Goal: Task Accomplishment & Management: Use online tool/utility

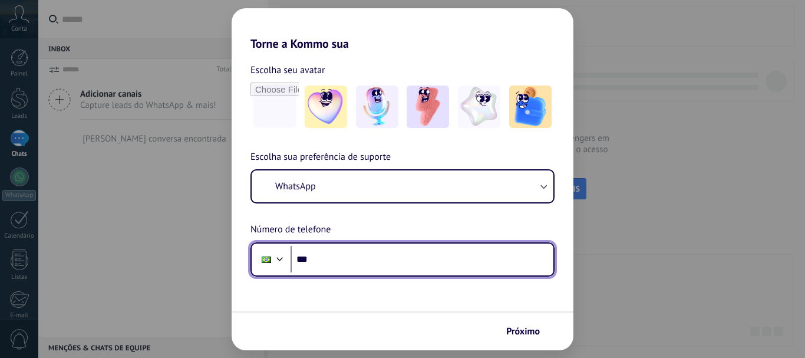
click at [329, 262] on input "***" at bounding box center [421, 259] width 263 height 27
paste input "**********"
click at [330, 253] on input "**********" at bounding box center [421, 259] width 263 height 27
click at [414, 261] on input "**********" at bounding box center [421, 259] width 263 height 27
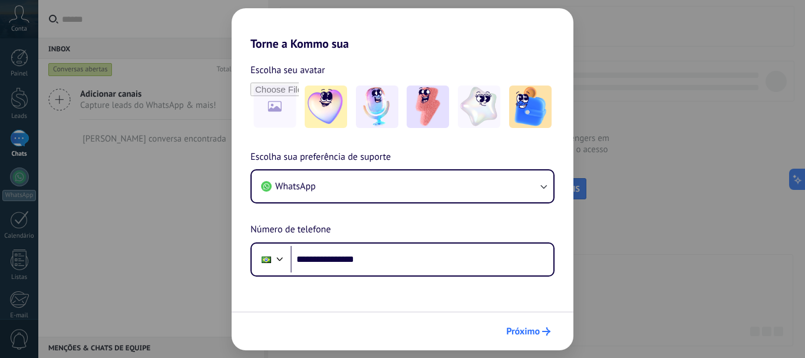
click at [528, 335] on span "Próximo" at bounding box center [523, 331] width 34 height 8
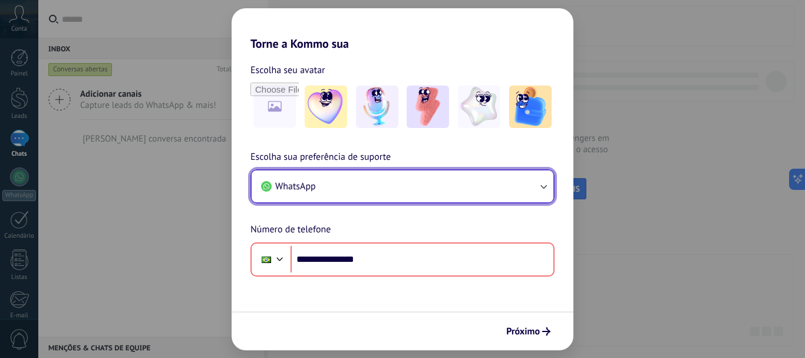
click at [378, 197] on button "WhatsApp" at bounding box center [403, 186] width 302 height 32
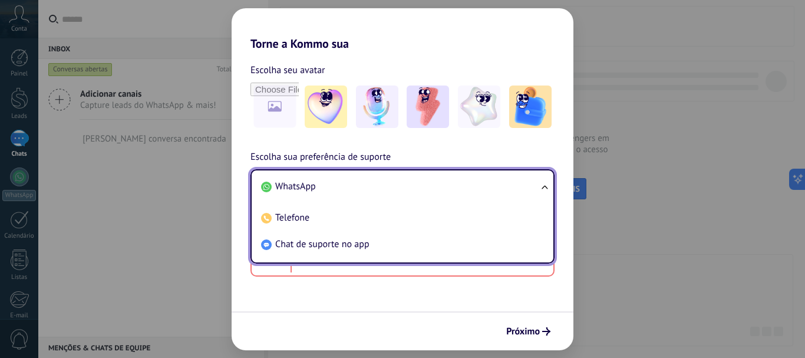
click at [415, 184] on li "WhatsApp" at bounding box center [399, 186] width 287 height 27
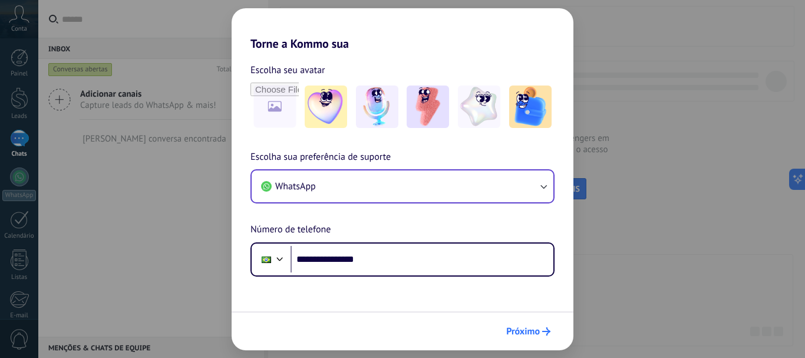
click at [524, 327] on span "Próximo" at bounding box center [523, 331] width 34 height 8
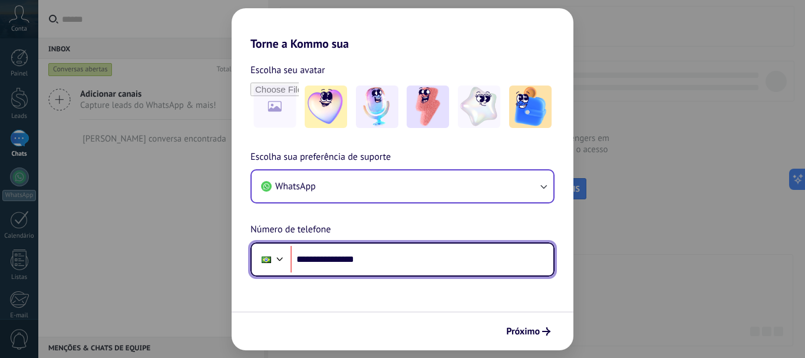
click at [334, 254] on input "**********" at bounding box center [421, 259] width 263 height 27
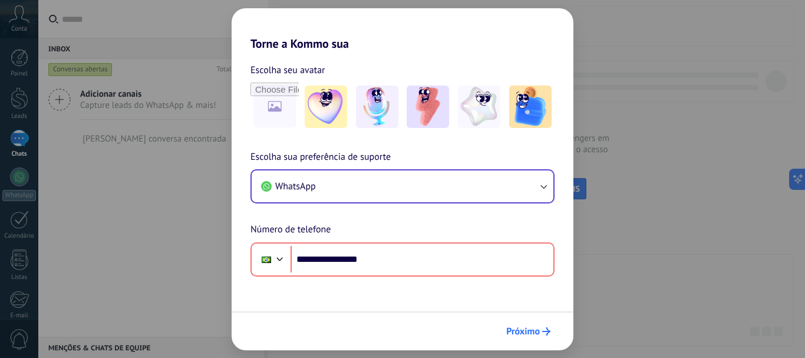
click at [530, 327] on span "Próximo" at bounding box center [523, 331] width 34 height 8
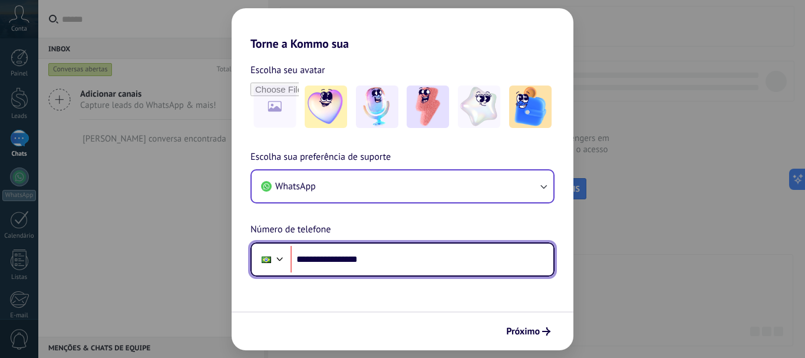
click at [340, 254] on input "**********" at bounding box center [421, 259] width 263 height 27
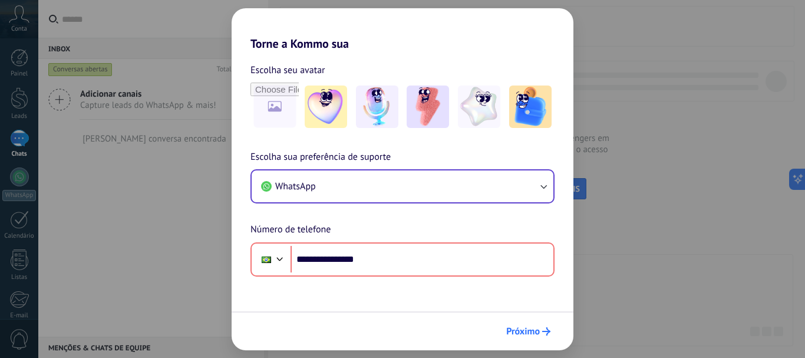
click at [536, 333] on span "Próximo" at bounding box center [523, 331] width 34 height 8
click at [621, 170] on div "**********" at bounding box center [402, 179] width 805 height 358
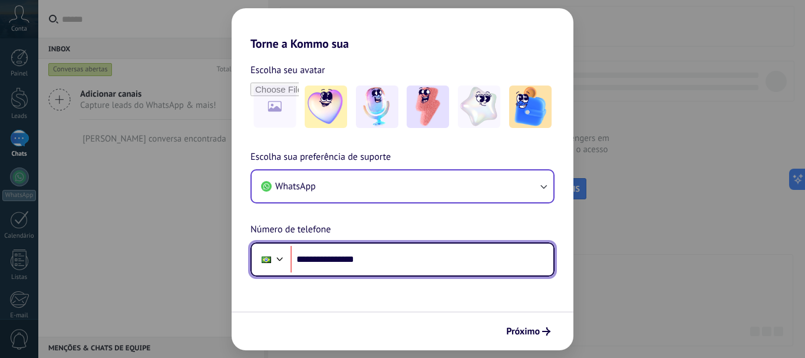
click at [375, 260] on input "**********" at bounding box center [421, 259] width 263 height 27
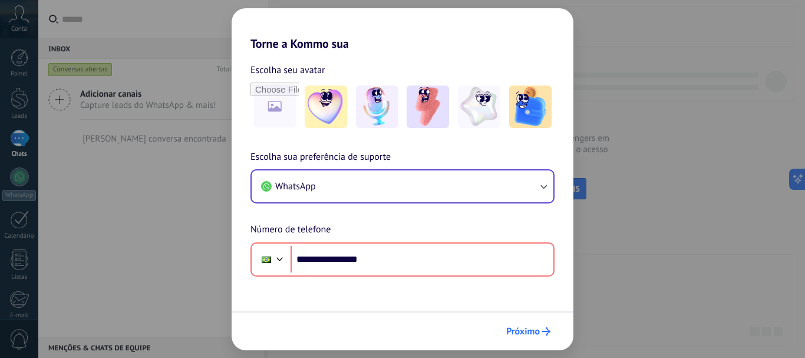
click at [542, 330] on icon "submit" at bounding box center [546, 331] width 8 height 8
click at [517, 327] on span "Próximo" at bounding box center [523, 331] width 34 height 8
click at [660, 174] on div "**********" at bounding box center [402, 179] width 805 height 358
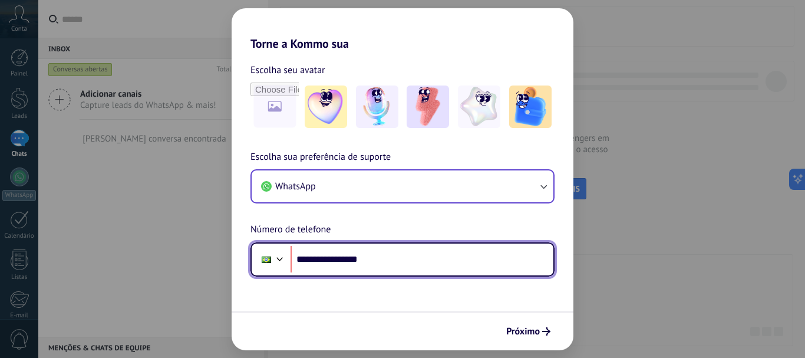
click at [338, 254] on input "**********" at bounding box center [421, 259] width 263 height 27
click at [327, 256] on input "**********" at bounding box center [421, 259] width 263 height 27
type input "**********"
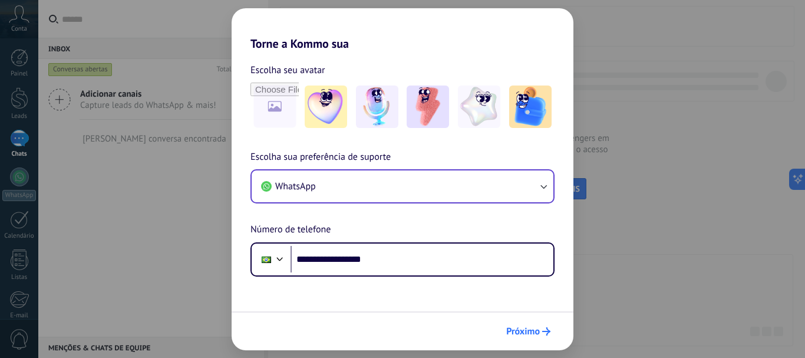
click at [533, 332] on span "Próximo" at bounding box center [523, 331] width 34 height 8
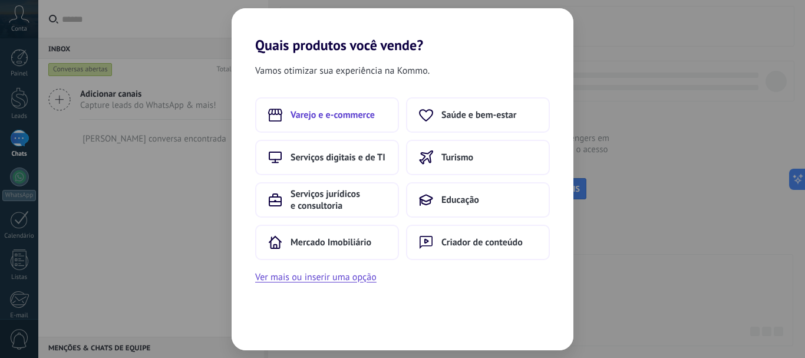
click at [362, 114] on span "Varejo e e-commerce" at bounding box center [332, 115] width 84 height 12
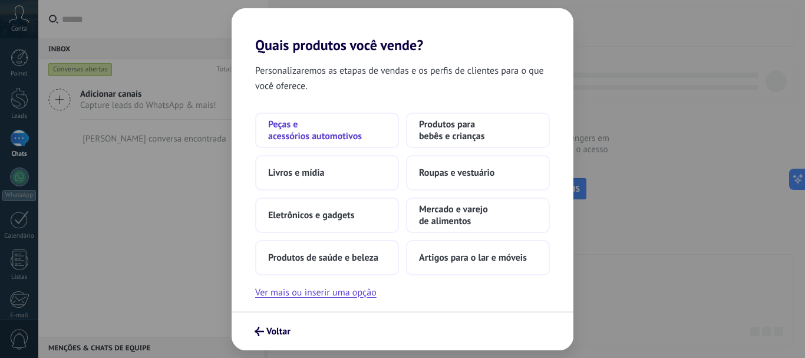
click at [333, 126] on span "Peças e acessórios automotivos" at bounding box center [327, 130] width 118 height 24
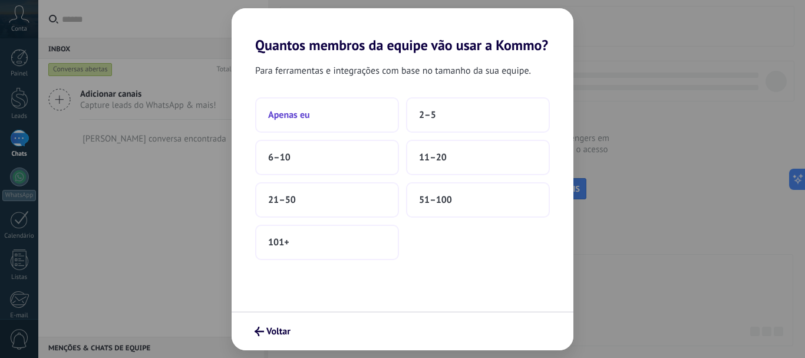
click at [325, 121] on button "Apenas eu" at bounding box center [327, 114] width 144 height 35
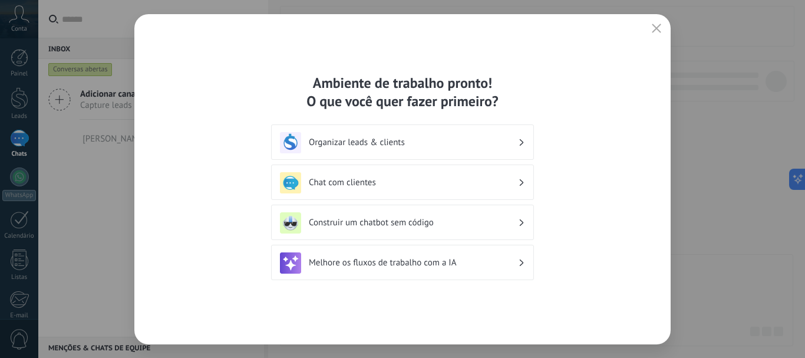
click at [424, 223] on h3 "Construir um chatbot sem código" at bounding box center [413, 222] width 209 height 11
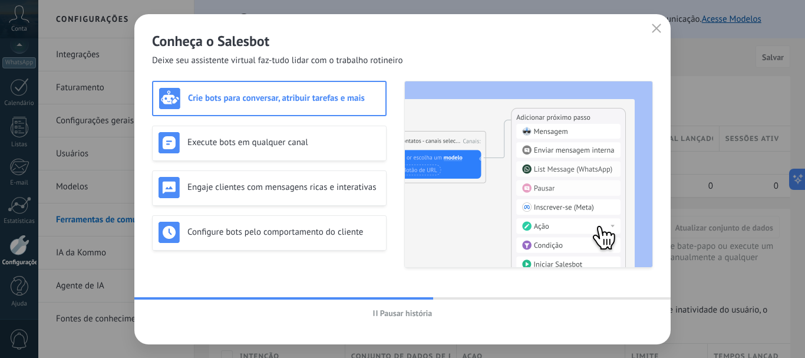
click at [283, 101] on h3 "Crie bots para conversar, atribuir tarefas e mais" at bounding box center [283, 97] width 191 height 11
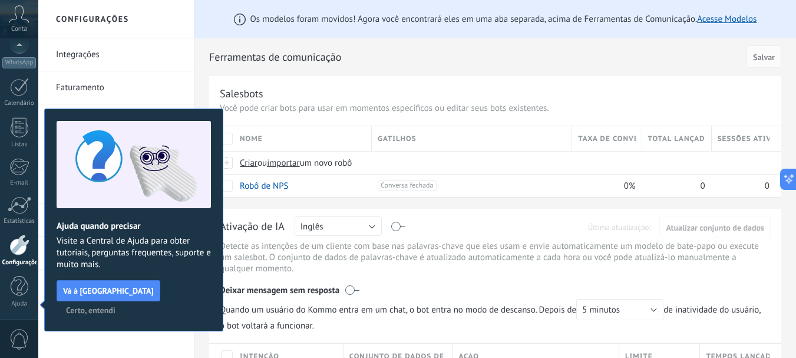
click at [115, 306] on span "Certo, entendi" at bounding box center [90, 310] width 49 height 8
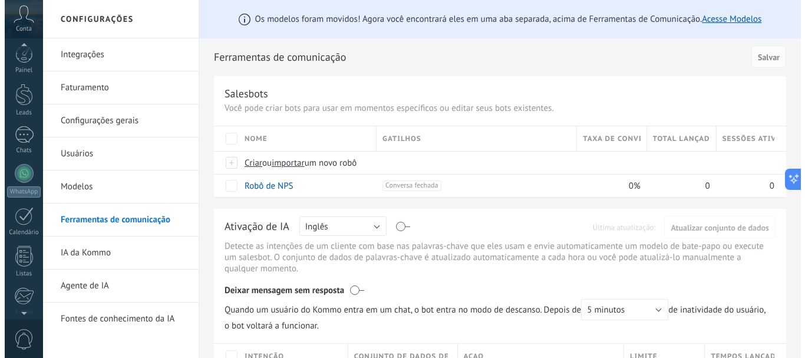
scroll to position [0, 0]
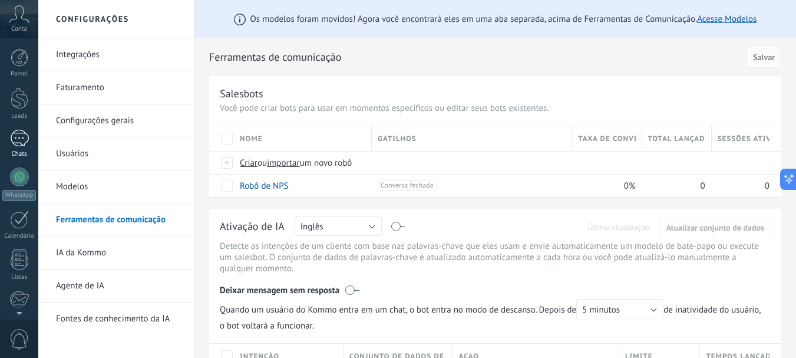
click at [23, 142] on div at bounding box center [19, 138] width 19 height 17
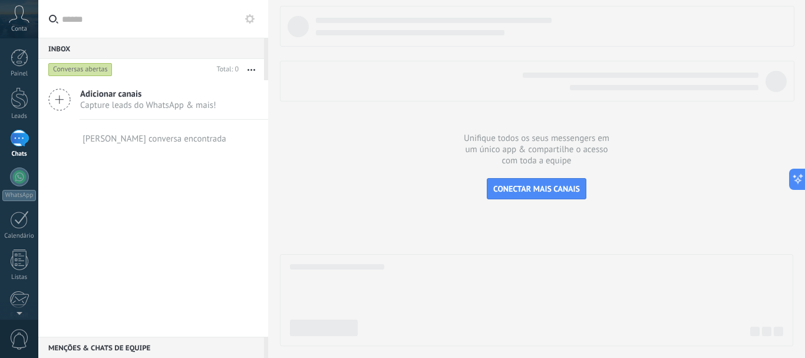
click at [13, 138] on div at bounding box center [19, 138] width 19 height 17
click at [86, 98] on span "Adicionar canais" at bounding box center [148, 93] width 136 height 11
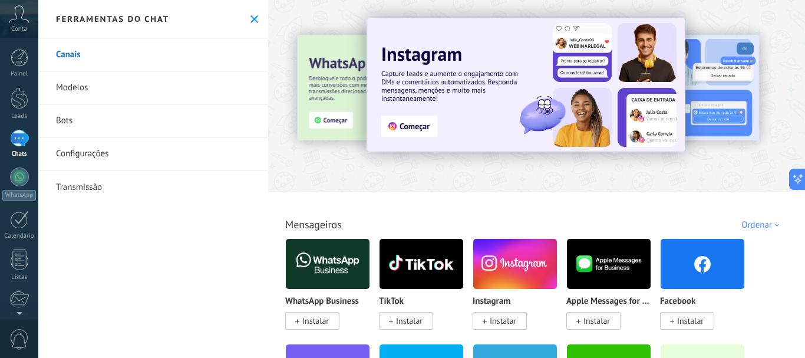
click at [315, 320] on span "Instalar" at bounding box center [315, 320] width 27 height 11
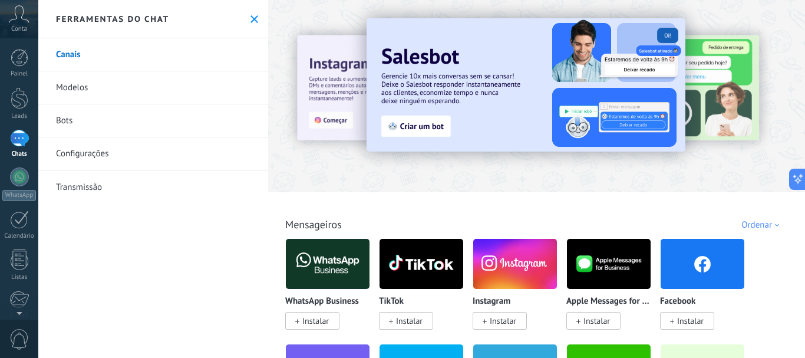
click at [306, 321] on span "Instalar" at bounding box center [315, 320] width 27 height 11
click at [305, 321] on span "Instalar" at bounding box center [315, 320] width 27 height 11
click at [84, 123] on link "Bots" at bounding box center [153, 120] width 230 height 33
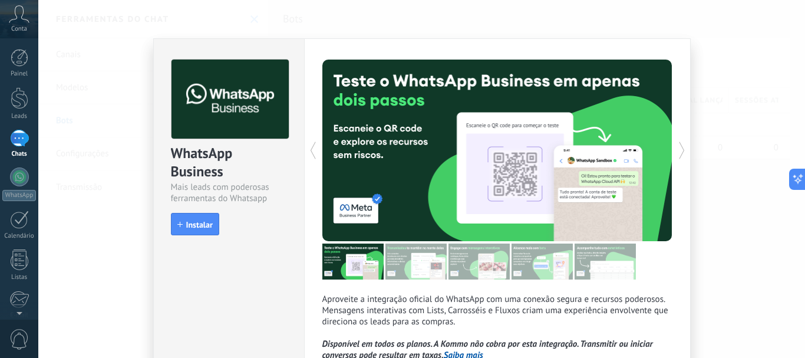
click at [181, 228] on span "Instalar" at bounding box center [194, 224] width 35 height 8
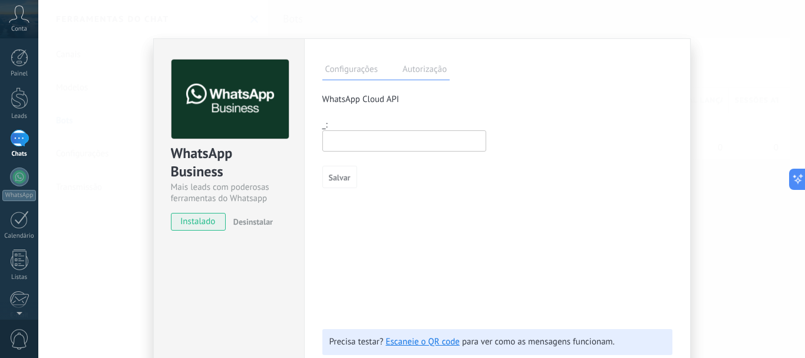
click at [342, 143] on input "text" at bounding box center [404, 140] width 164 height 21
paste input "**********"
type input "**********"
click at [347, 174] on span "Salvar" at bounding box center [340, 177] width 22 height 8
click at [0, 0] on input "**********" at bounding box center [0, 0] width 0 height 0
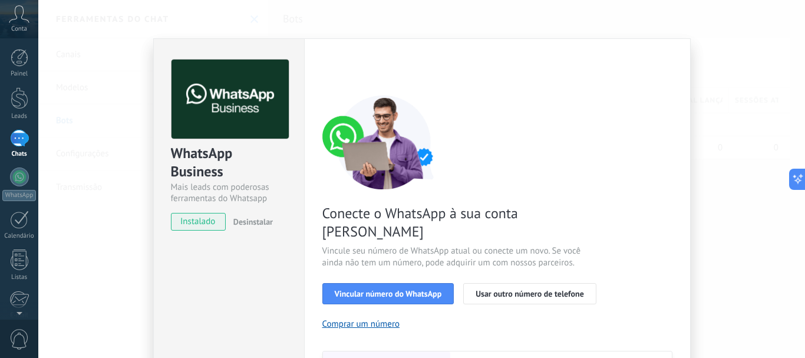
click at [722, 120] on div "WhatsApp Business Mais leads com poderosas ferramentas do Whatsapp instalado De…" at bounding box center [421, 179] width 766 height 358
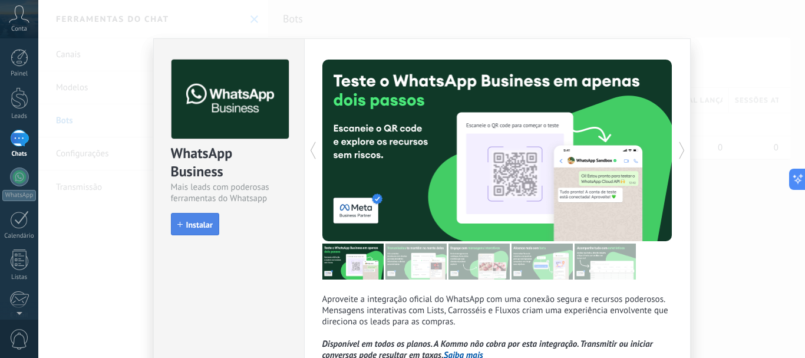
click at [195, 221] on span "Instalar" at bounding box center [199, 224] width 27 height 8
click at [416, 16] on div "WhatsApp Business Mais leads com poderosas ferramentas do Whatsapp install Inst…" at bounding box center [421, 179] width 766 height 358
click at [769, 208] on div "WhatsApp Business Mais leads com poderosas ferramentas do Whatsapp install Inst…" at bounding box center [421, 179] width 766 height 358
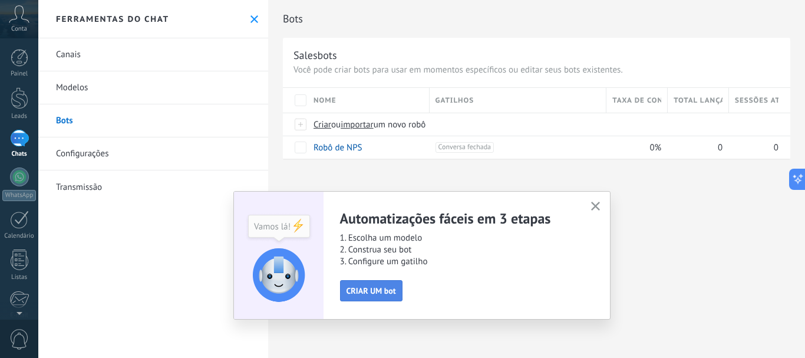
click at [366, 295] on span "CRIAR UM bot" at bounding box center [370, 290] width 49 height 8
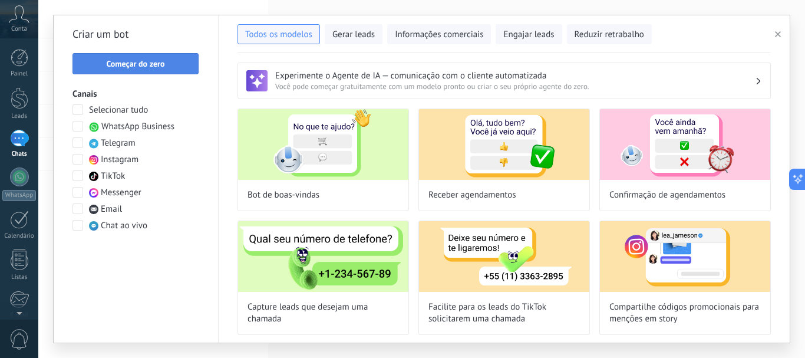
click at [151, 65] on span "Começar do zero" at bounding box center [135, 63] width 58 height 8
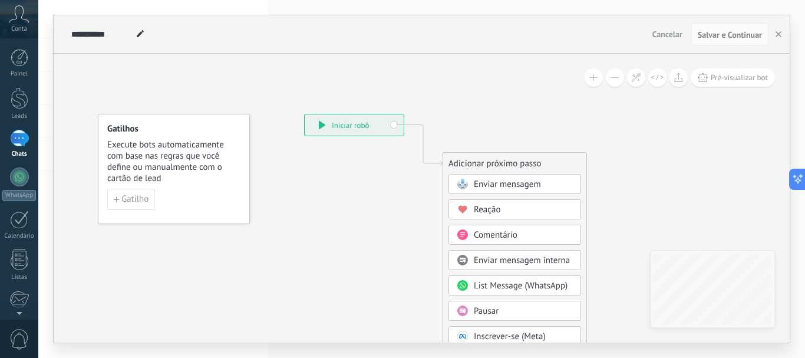
click at [469, 180] on span at bounding box center [462, 183] width 23 height 9
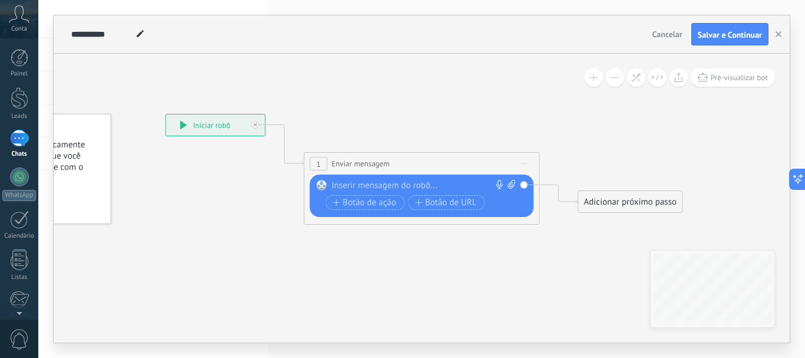
click at [365, 162] on span "Enviar mensagem" at bounding box center [361, 163] width 58 height 11
click at [363, 182] on div at bounding box center [419, 186] width 175 height 12
click at [363, 182] on div "**********" at bounding box center [424, 186] width 184 height 12
click at [397, 187] on div "**********" at bounding box center [424, 186] width 184 height 12
click at [627, 206] on div "Adicionar próximo passo" at bounding box center [630, 201] width 104 height 19
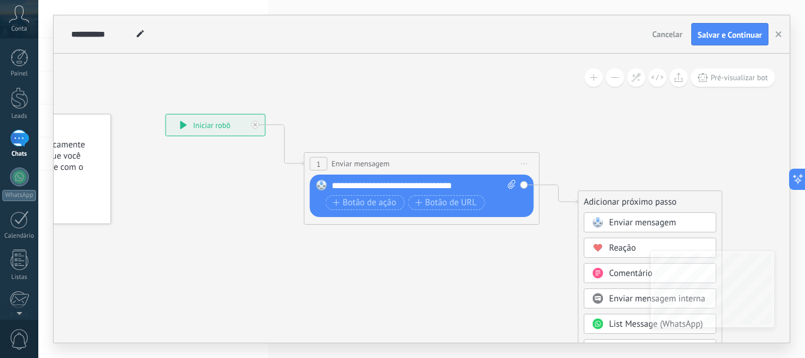
click at [630, 226] on span "Enviar mensagem" at bounding box center [642, 222] width 67 height 11
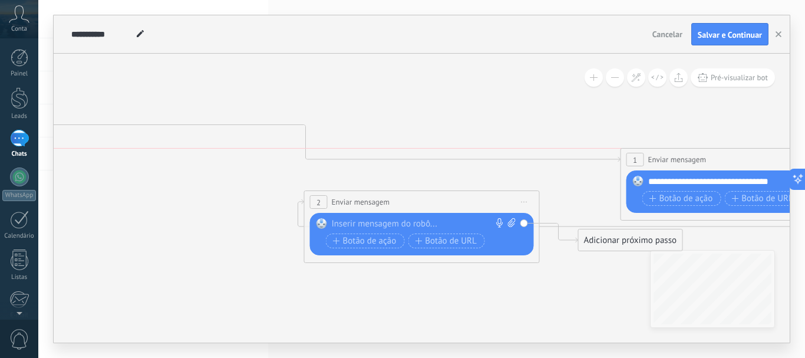
drag, startPoint x: 214, startPoint y: 166, endPoint x: 804, endPoint y: 166, distance: 590.2
click at [804, 166] on div "**********" at bounding box center [421, 179] width 766 height 358
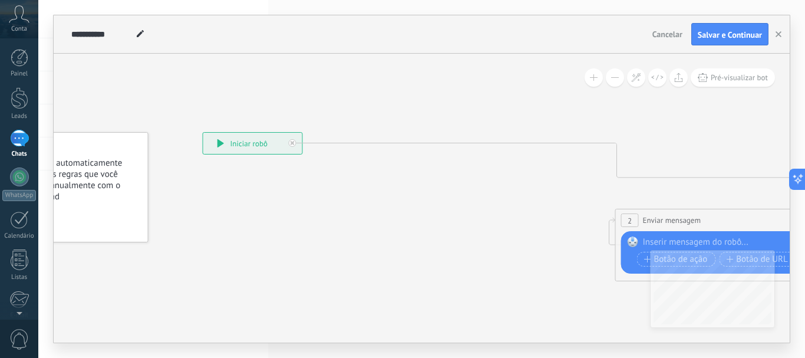
drag, startPoint x: 245, startPoint y: 151, endPoint x: 560, endPoint y: 169, distance: 315.7
click at [560, 169] on icon at bounding box center [684, 206] width 1553 height 738
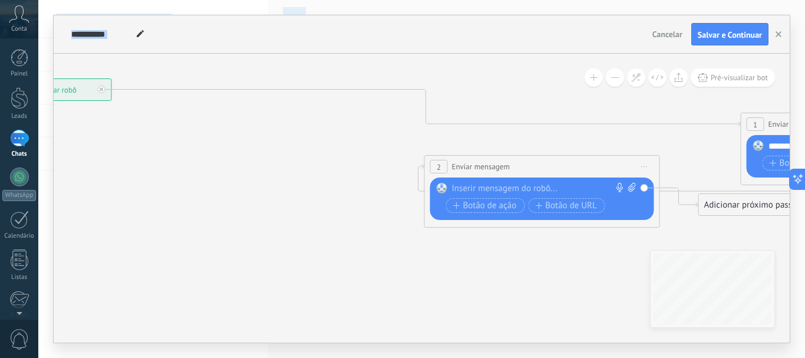
drag, startPoint x: 201, startPoint y: 201, endPoint x: 0, endPoint y: 148, distance: 208.5
click at [0, 148] on body ".abccls-1,.abccls-2{fill-rule:evenodd}.abccls-2{fill:#fff} .abfcls-1{fill:none}…" at bounding box center [402, 179] width 805 height 358
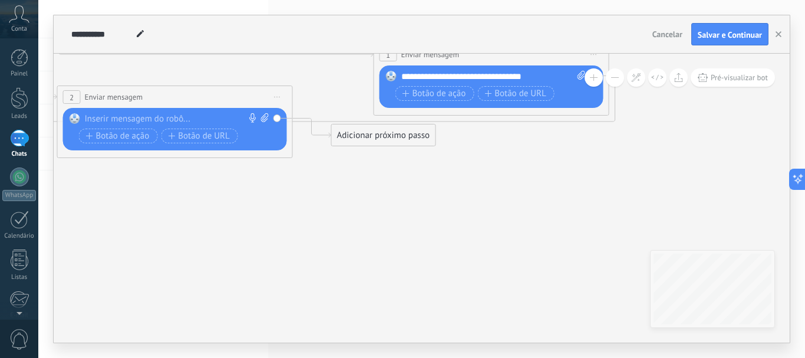
drag, startPoint x: 422, startPoint y: 246, endPoint x: 55, endPoint y: 177, distance: 373.5
click at [55, 177] on icon at bounding box center [126, 83] width 1553 height 738
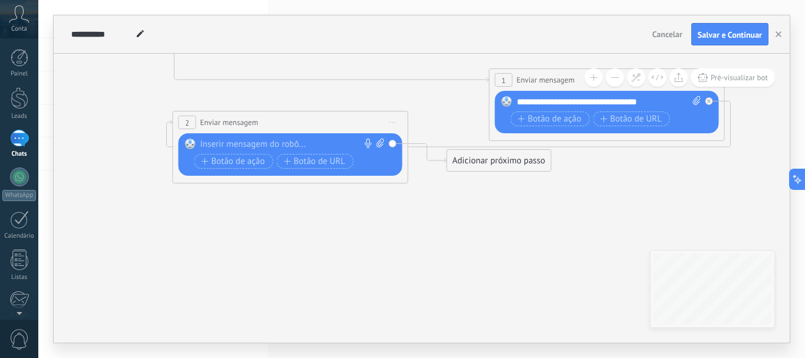
drag, startPoint x: 439, startPoint y: 214, endPoint x: 570, endPoint y: 226, distance: 131.9
click at [570, 226] on icon at bounding box center [242, 109] width 1553 height 738
click at [234, 167] on button "Botão de ação" at bounding box center [233, 161] width 79 height 15
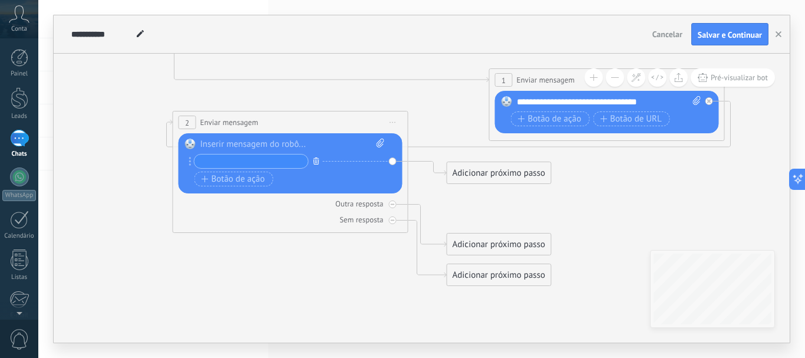
click at [315, 157] on icon "button" at bounding box center [316, 160] width 6 height 7
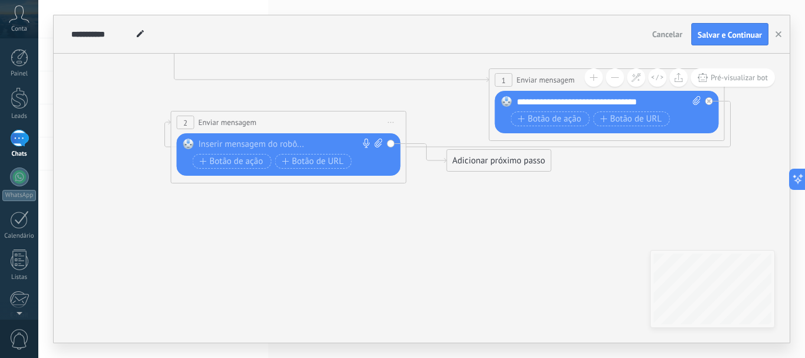
click at [396, 122] on span "Iniciar pré-visualização aqui [GEOGRAPHIC_DATA] Duplicar Excluir" at bounding box center [391, 122] width 19 height 17
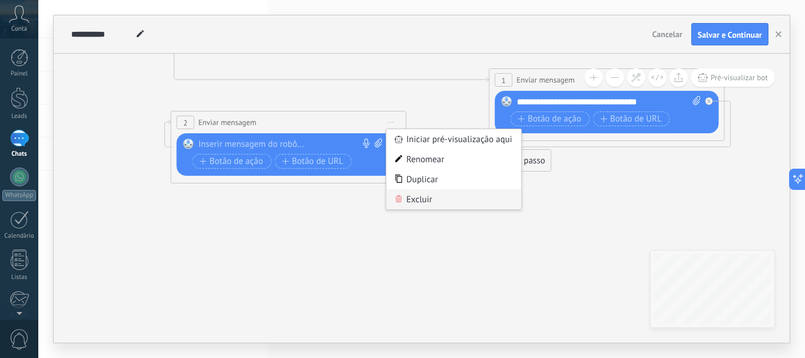
click at [414, 197] on div "Excluir" at bounding box center [453, 199] width 135 height 20
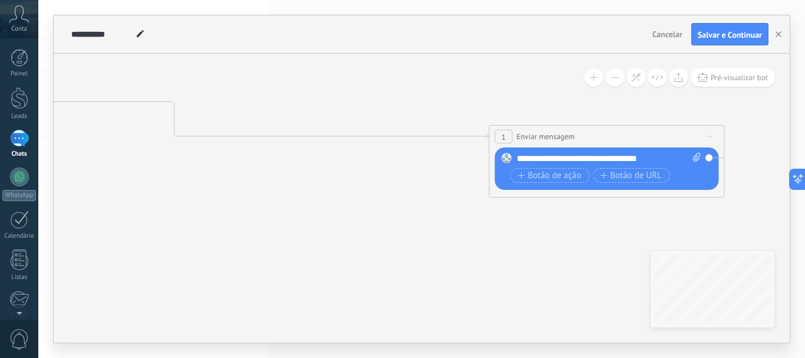
click at [708, 137] on span "Iniciar pré-visualização aqui [GEOGRAPHIC_DATA] Duplicar Excluir" at bounding box center [709, 136] width 19 height 17
click at [619, 224] on icon at bounding box center [242, 165] width 1553 height 738
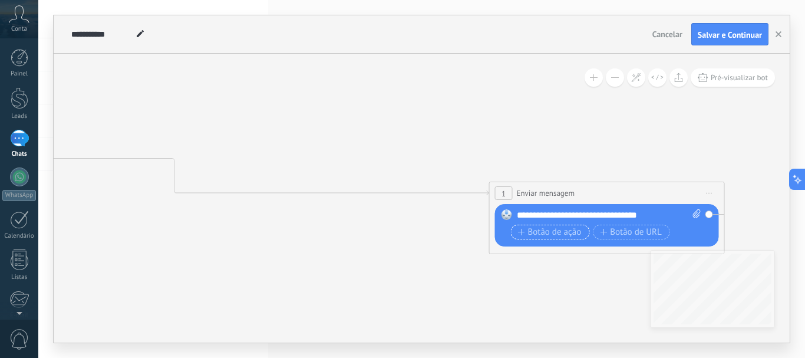
click at [551, 232] on span "Botão de ação" at bounding box center [550, 231] width 64 height 9
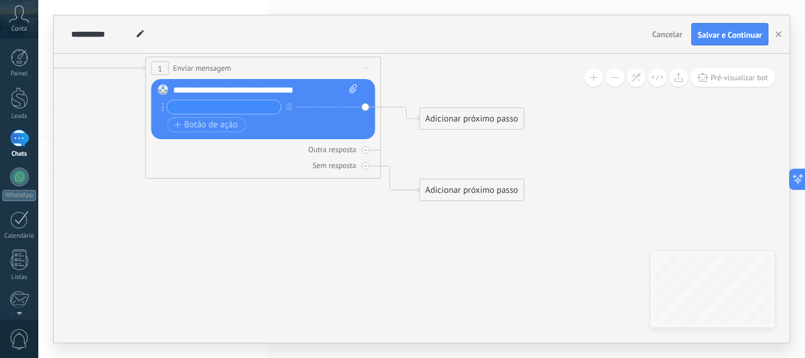
drag, startPoint x: 422, startPoint y: 242, endPoint x: 113, endPoint y: 210, distance: 310.8
click at [488, 122] on div "Adicionar próximo passo" at bounding box center [465, 118] width 104 height 19
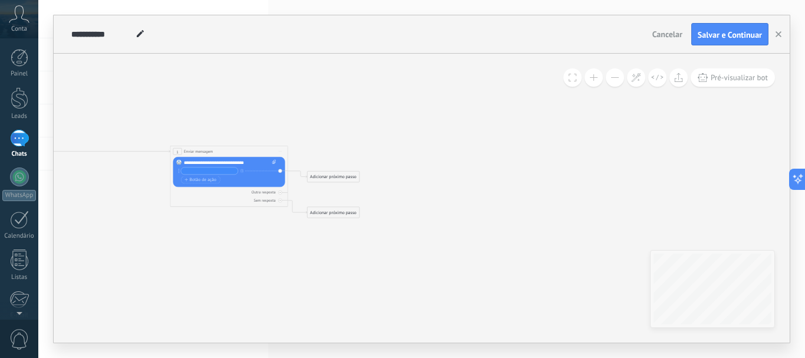
click at [345, 177] on div "Adicionar próximo passo" at bounding box center [333, 177] width 52 height 10
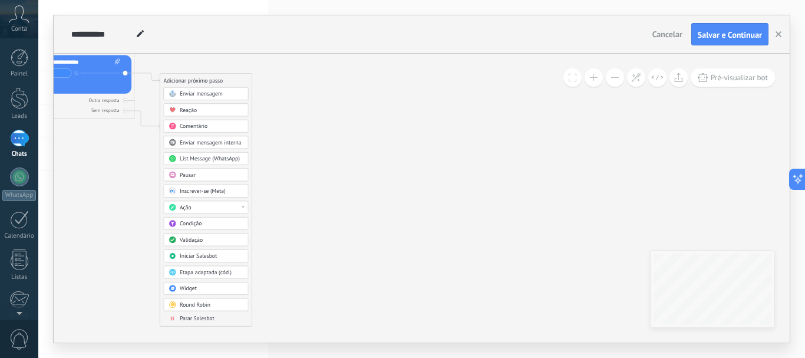
click at [198, 240] on span "Validação" at bounding box center [191, 239] width 23 height 7
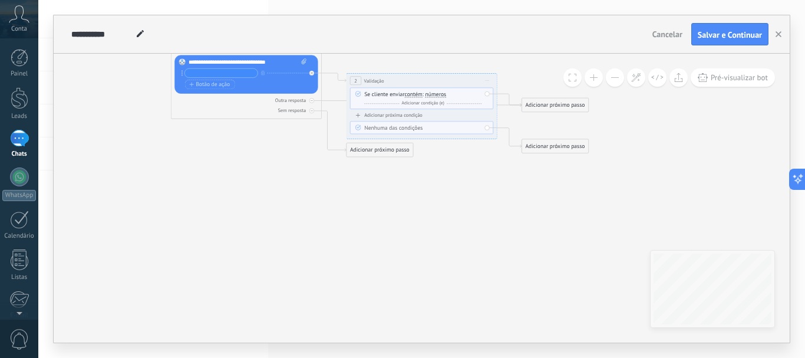
click at [428, 106] on div "E Adicionar condição (e)" at bounding box center [422, 104] width 117 height 8
click at [425, 96] on div "Se cliente enviar contém iguais desiguais contém não contém tem o comprimento d…" at bounding box center [422, 99] width 117 height 16
click at [434, 97] on span "números" at bounding box center [435, 94] width 21 height 6
click at [434, 97] on button "números" at bounding box center [468, 95] width 94 height 14
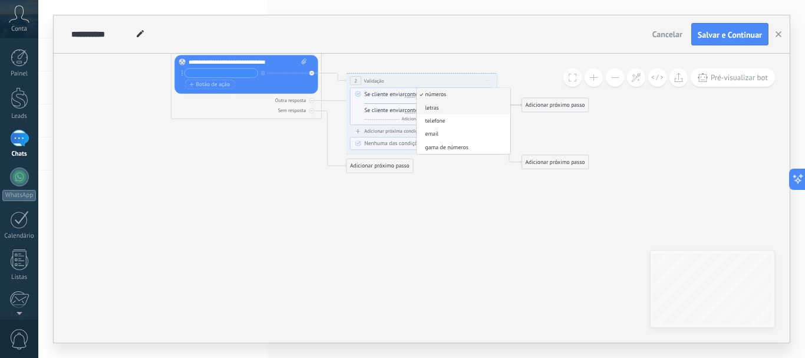
click at [447, 107] on span "letras" at bounding box center [461, 108] width 91 height 8
click at [536, 105] on div "Adicionar próximo passo" at bounding box center [555, 105] width 66 height 12
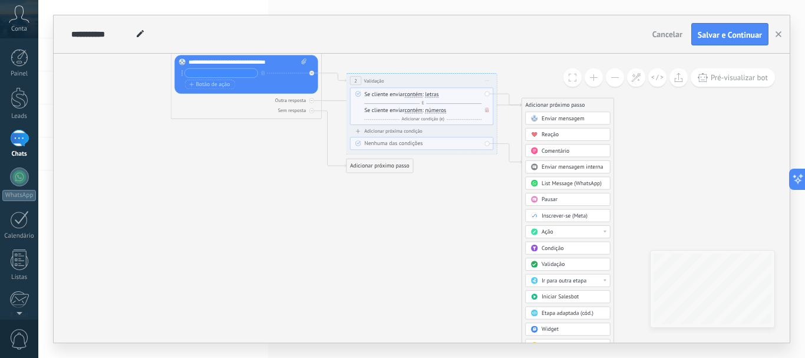
click at [554, 119] on span "Enviar mensagem" at bounding box center [562, 118] width 43 height 7
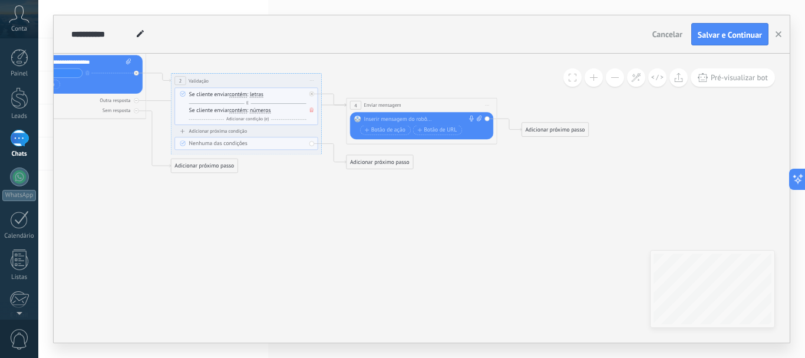
click at [405, 121] on div at bounding box center [420, 119] width 112 height 8
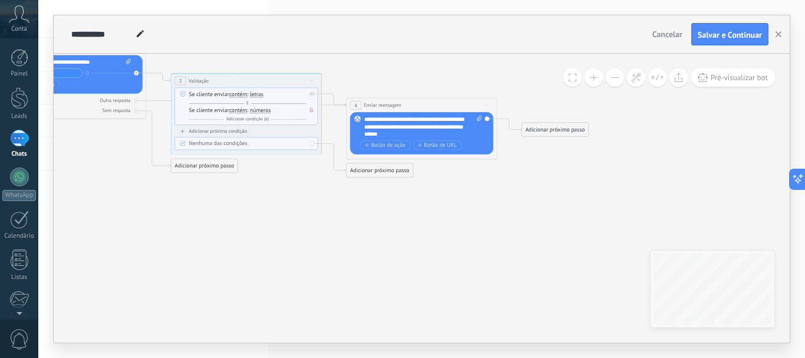
click at [552, 155] on icon at bounding box center [46, 95] width 1410 height 531
click at [552, 127] on div "Adicionar próximo passo" at bounding box center [555, 129] width 66 height 12
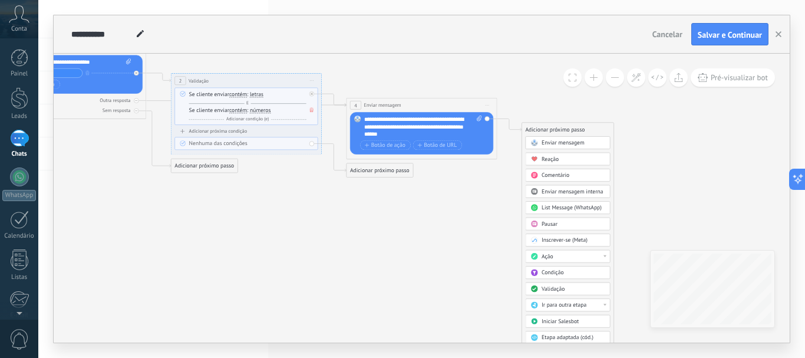
click at [558, 145] on span "Enviar mensagem" at bounding box center [562, 142] width 43 height 7
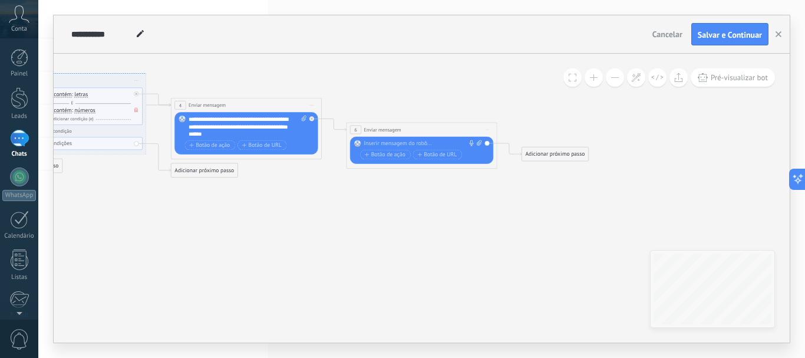
click at [383, 143] on div at bounding box center [420, 144] width 112 height 8
click at [478, 144] on icon at bounding box center [479, 143] width 5 height 6
click input "Upload" at bounding box center [0, 0] width 0 height 0
click at [479, 143] on icon at bounding box center [479, 143] width 5 height 6
click input "Upload" at bounding box center [0, 0] width 0 height 0
